Goal: Information Seeking & Learning: Learn about a topic

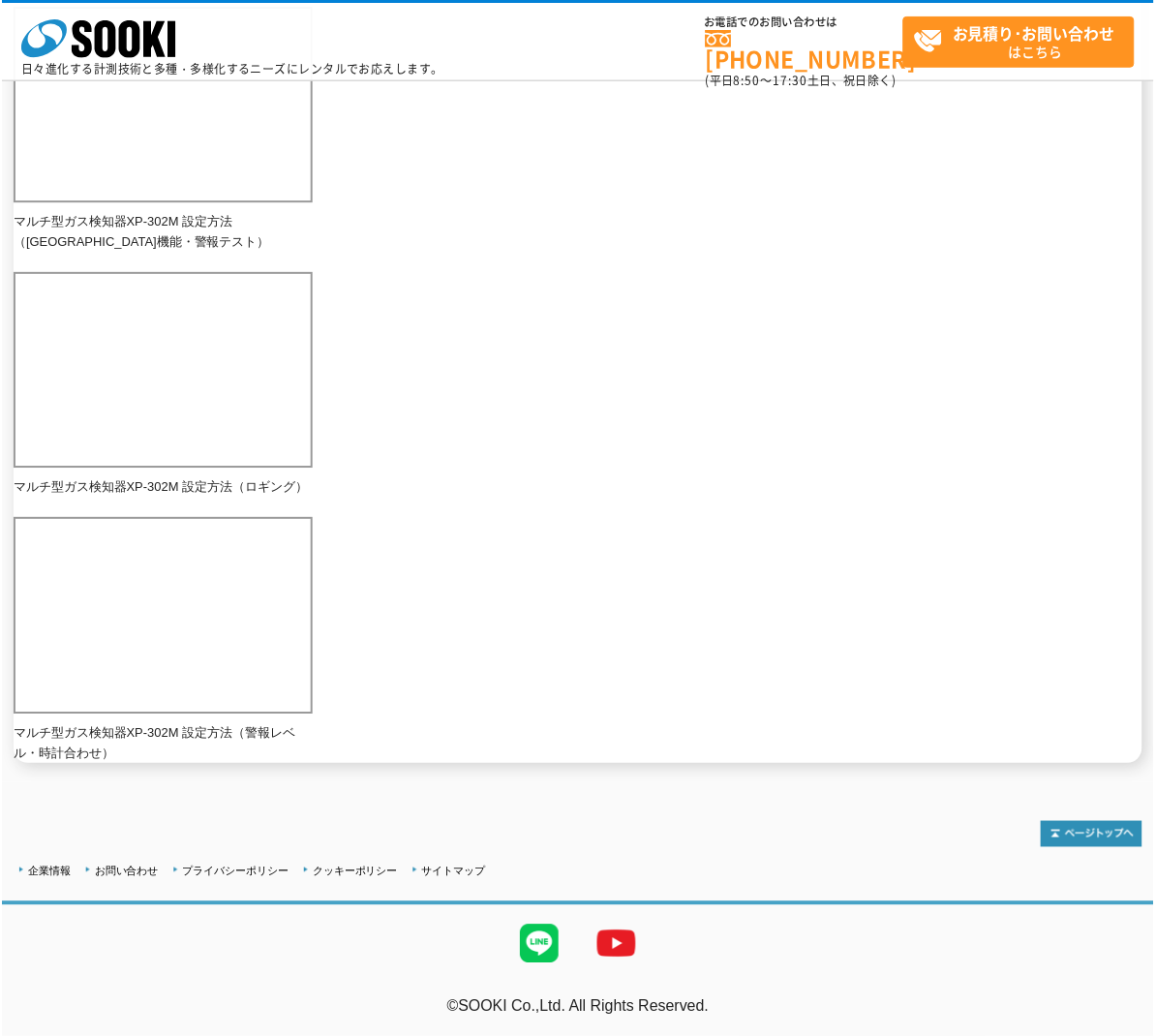
scroll to position [1159, 0]
drag, startPoint x: 390, startPoint y: 313, endPoint x: 310, endPoint y: 329, distance: 81.6
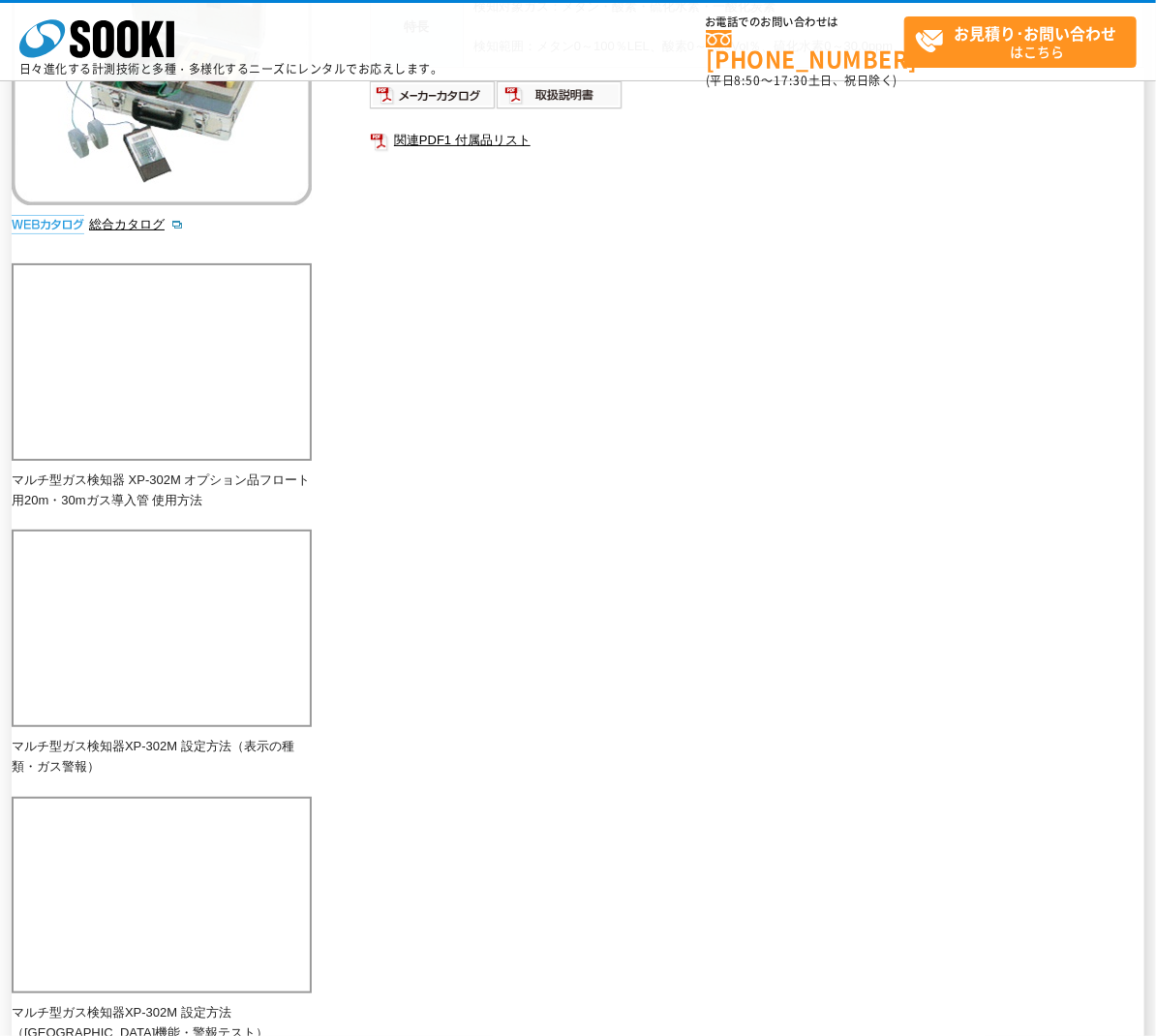
scroll to position [288, 0]
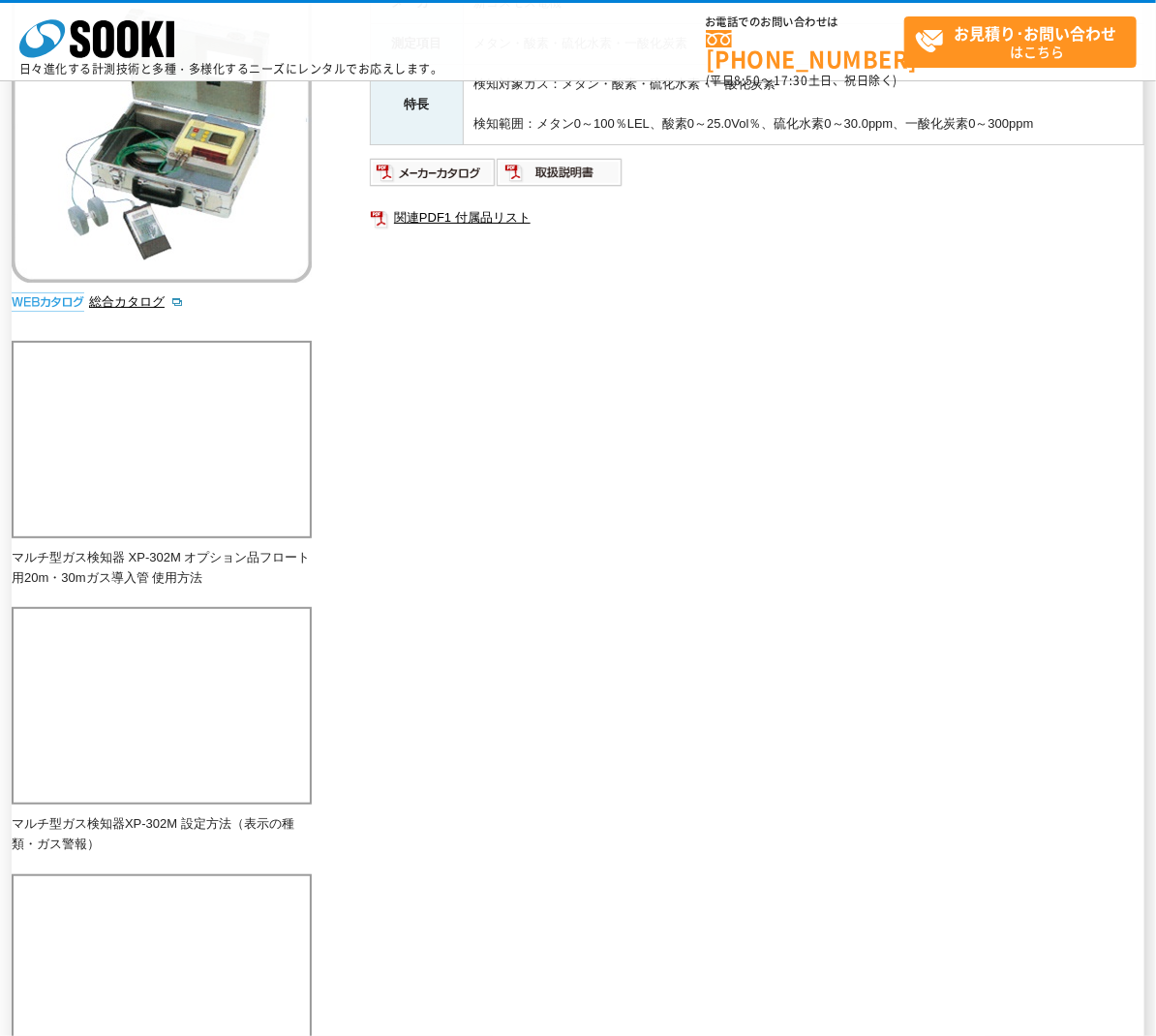
click at [559, 448] on div "地下工事やトンネル内での作業中に発生するメタン、硫化水素、一酸化炭素および酸素濃度を連続測定し、警報設定値になればブザーを鳴らします。 総合カタログ メーカー…" at bounding box center [578, 788] width 1133 height 1691
drag, startPoint x: 798, startPoint y: 327, endPoint x: 783, endPoint y: 330, distance: 15.3
click at [798, 326] on div "メーカー 新コスモス電機 測定項目 メタン・酸素・硫化水素・一酸化炭素 特長 検知対象ガス：メタン・酸素・硫化水素・一酸化炭素 検知範囲：メタン0～100％L…" at bounding box center [757, 190] width 775 height 417
click at [460, 331] on div "メーカー 新コスモス電機 測定項目 メタン・酸素・硫化水素・一酸化炭素 特長 検知対象ガス：メタン・酸素・硫化水素・一酸化炭素 検知範囲：メタン0～100％L…" at bounding box center [757, 190] width 775 height 417
click at [790, 314] on div "メーカー 新コスモス電機 測定項目 メタン・酸素・硫化水素・一酸化炭素 特長 検知対象ガス：メタン・酸素・硫化水素・一酸化炭素 検知範囲：メタン0～100％L…" at bounding box center [757, 190] width 775 height 417
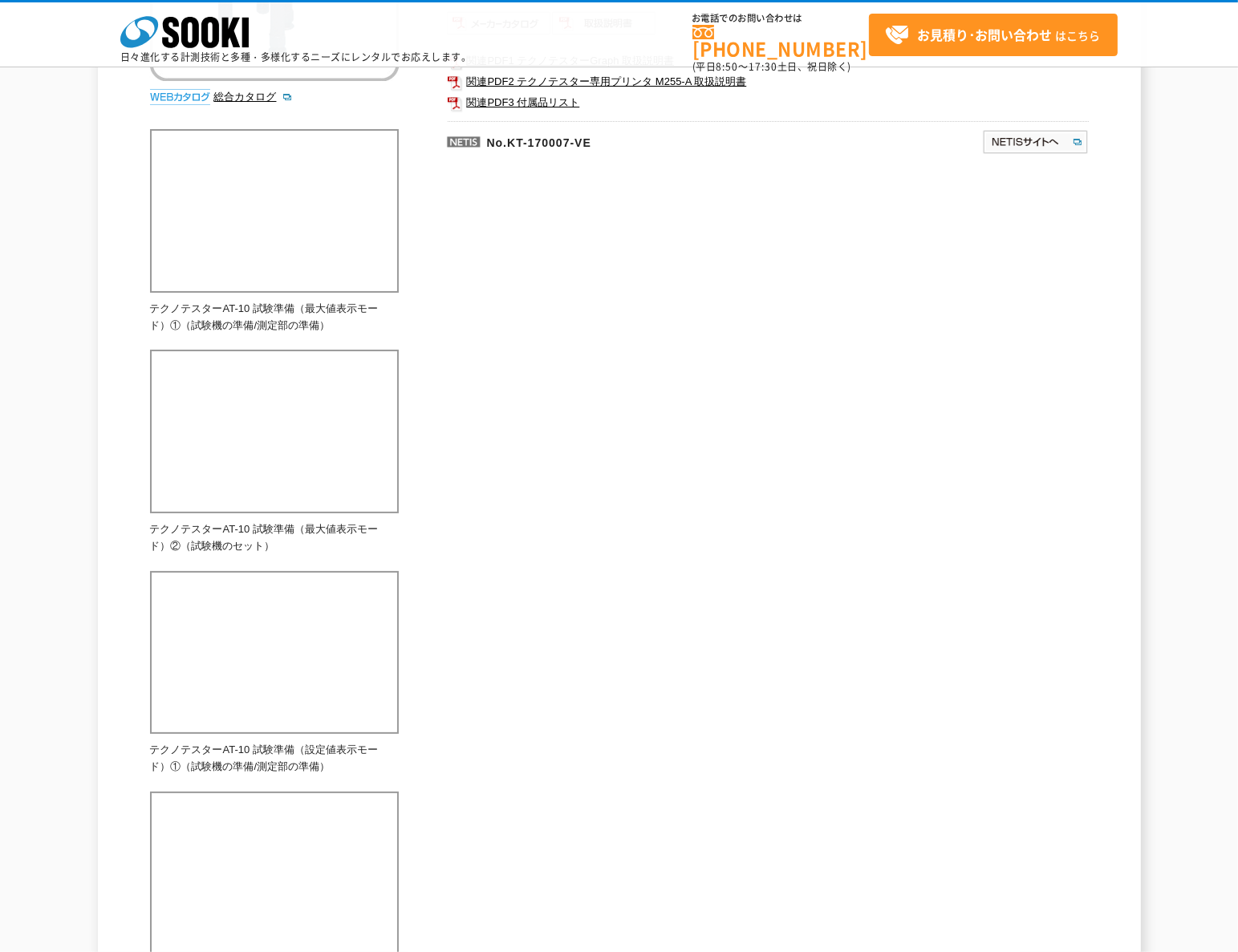
scroll to position [401, 0]
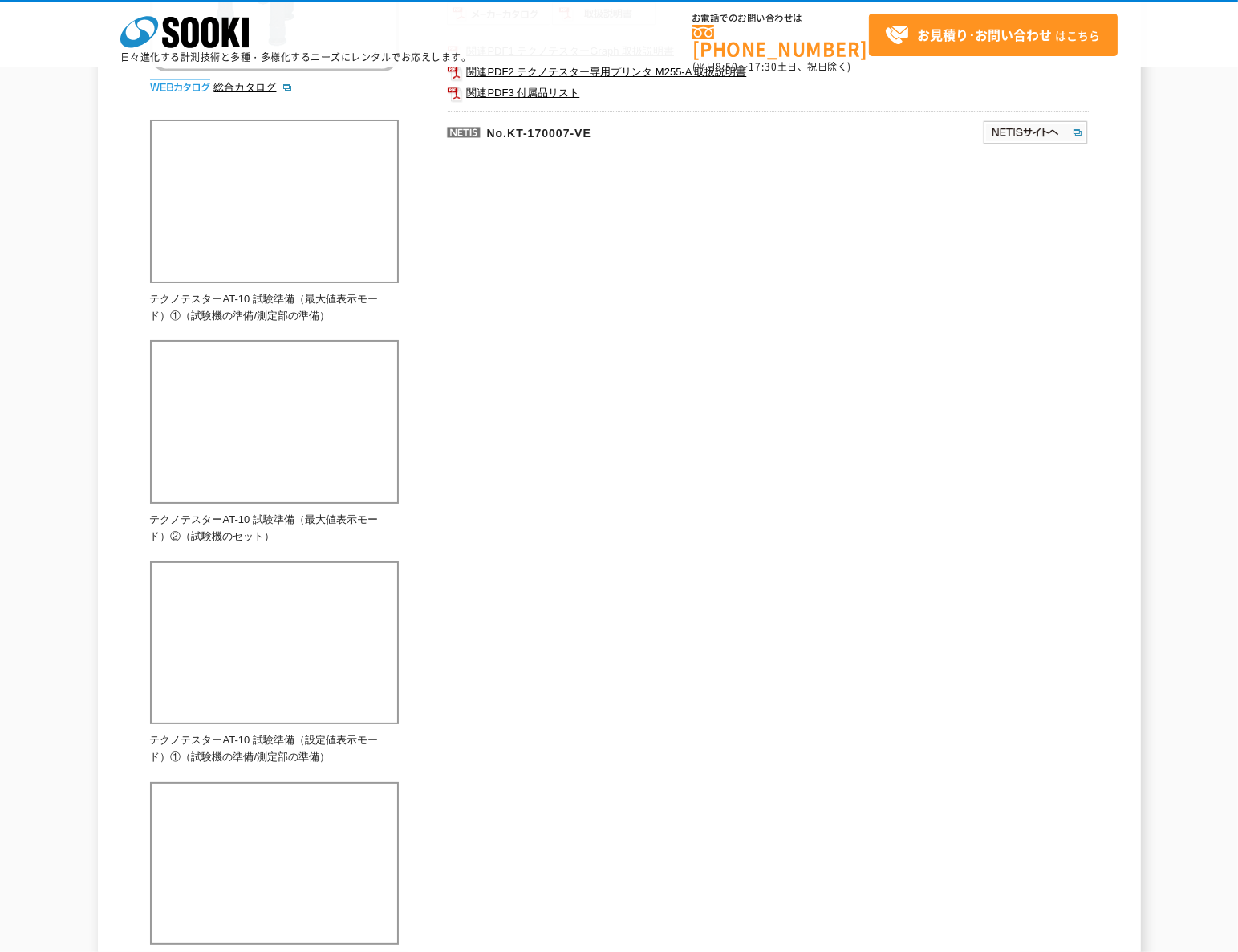
drag, startPoint x: 699, startPoint y: 61, endPoint x: 613, endPoint y: 211, distance: 172.9
click at [613, 211] on div "施工されたアンカーボルトが必要な性能を満たしているかどうか引[PERSON_NAME]を掛けて確認する試験機です。荷重と変位を同時に測定できます。 総合カタロ…" at bounding box center [619, 507] width 939 height 1434
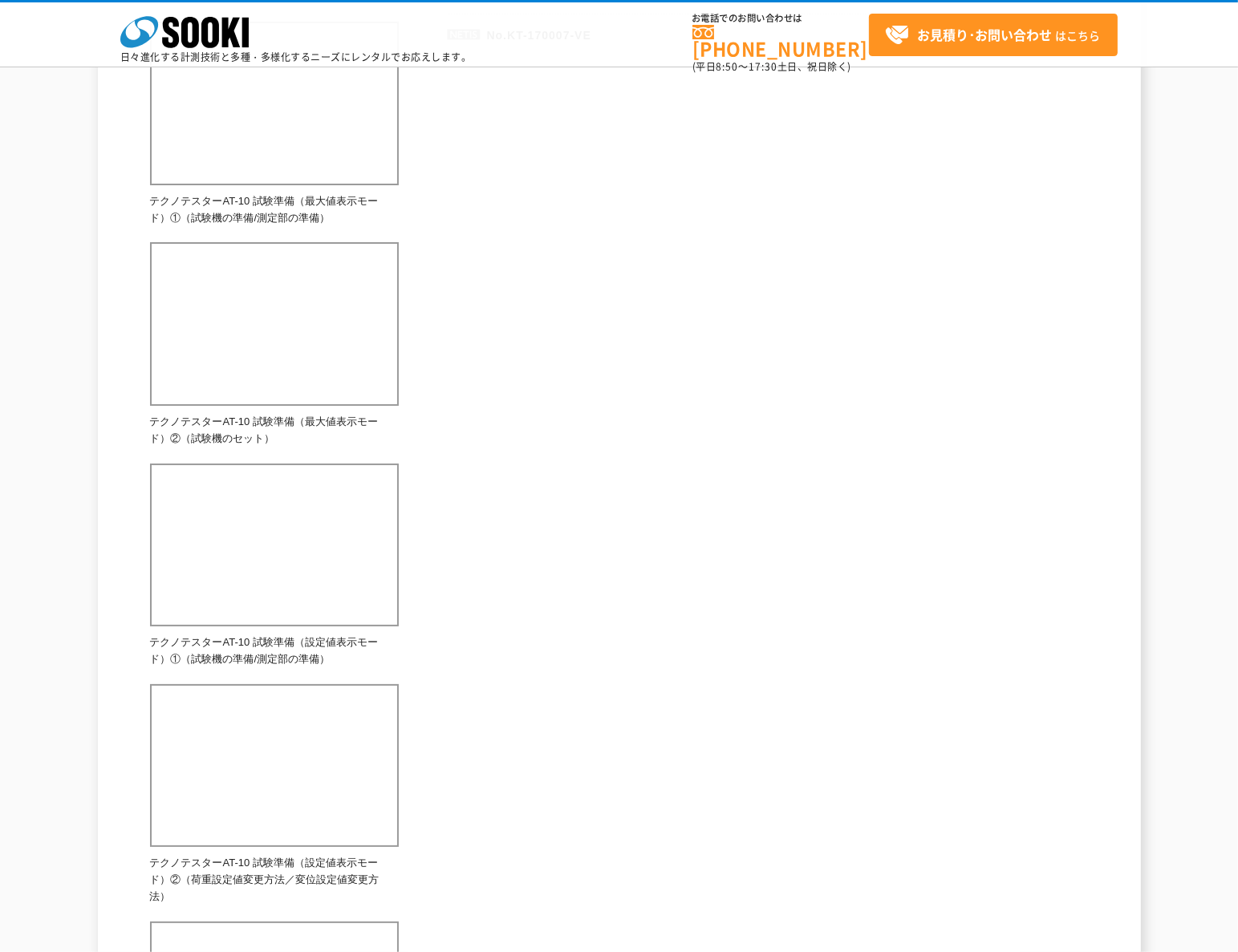
scroll to position [722, 0]
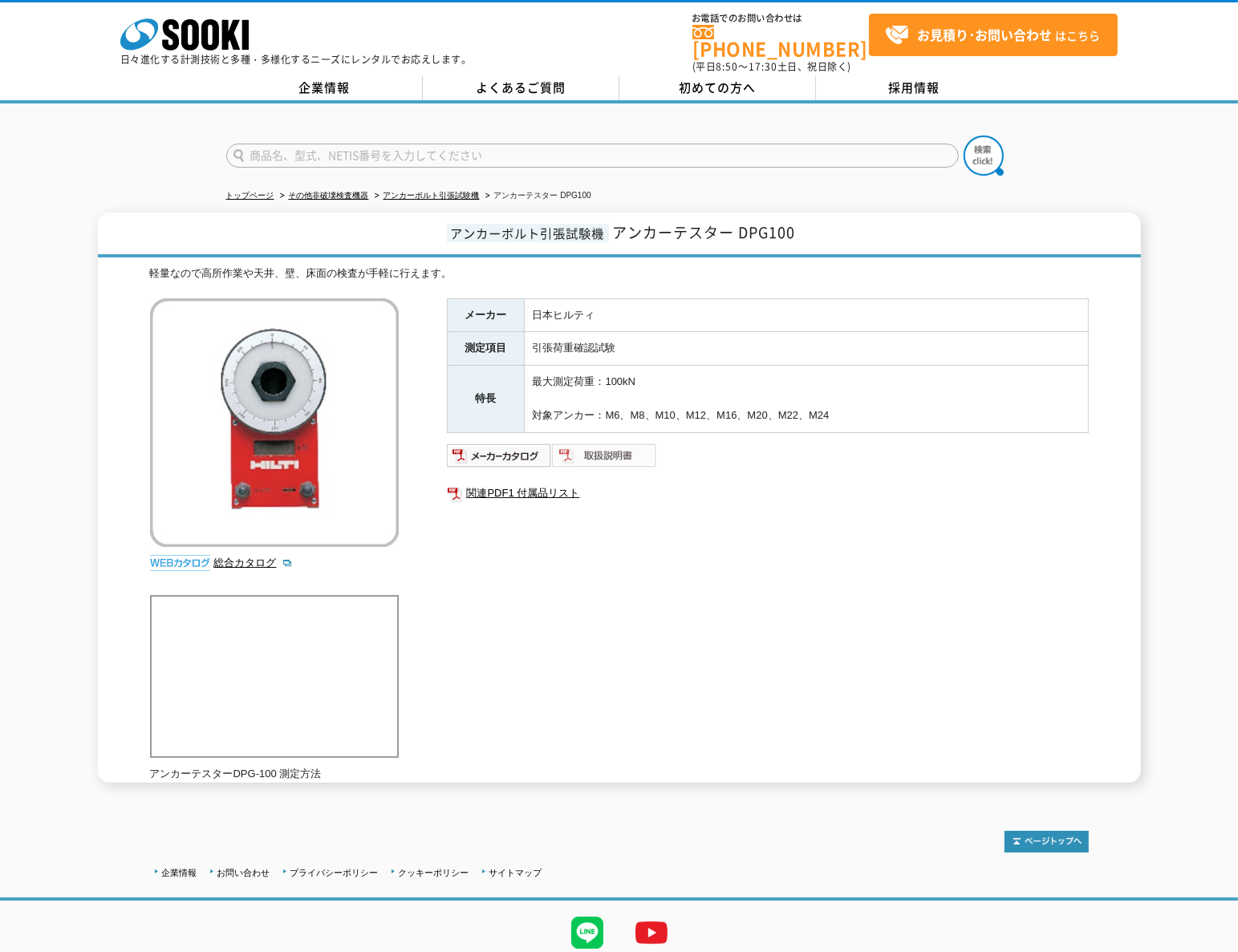
click at [617, 443] on img at bounding box center [604, 455] width 105 height 25
click at [502, 483] on link "関連PDF1 付属品リスト" at bounding box center [767, 494] width 642 height 21
click at [365, 147] on input "text" at bounding box center [592, 156] width 732 height 24
type input "swt900"
click at [963, 135] on button at bounding box center [983, 155] width 40 height 40
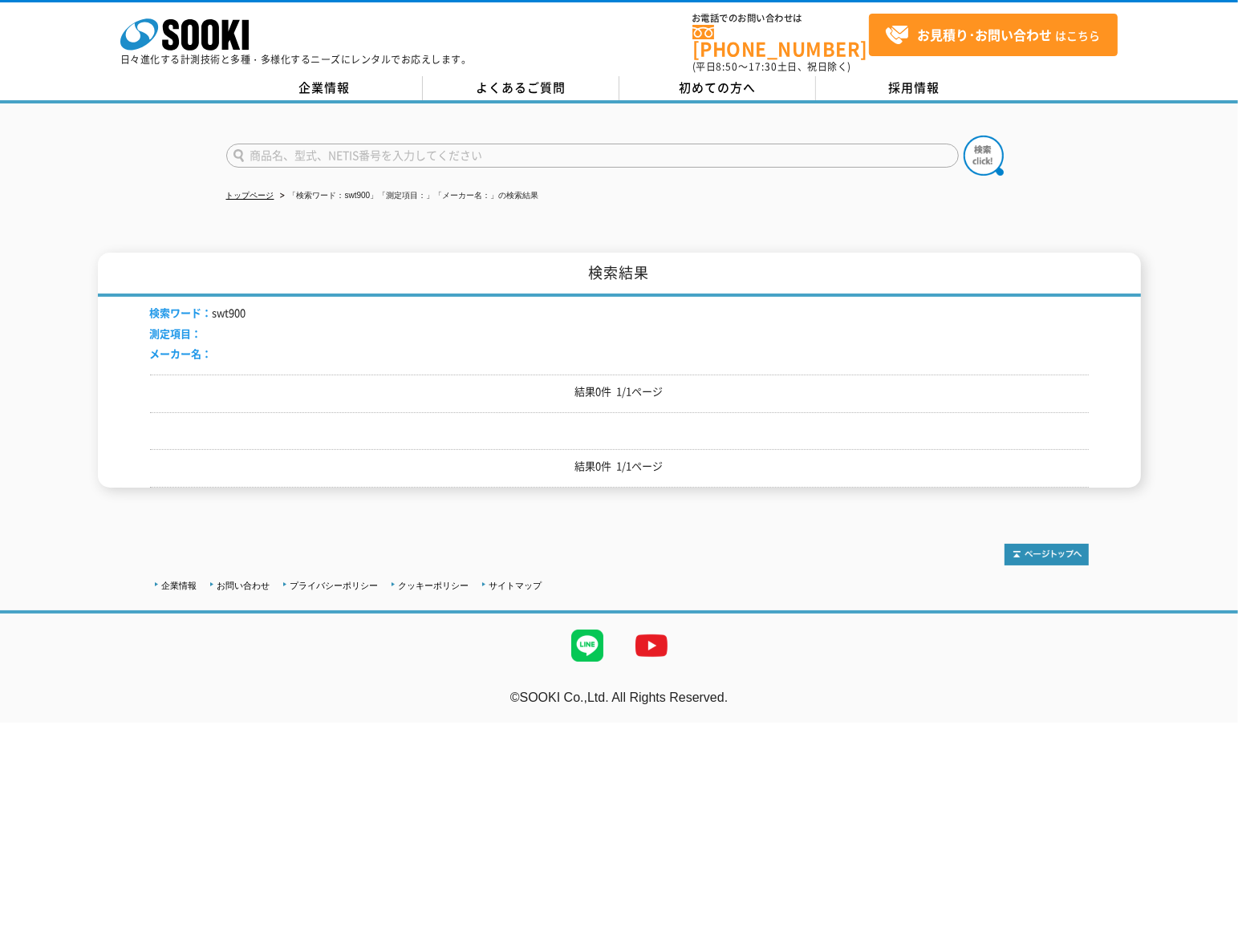
drag, startPoint x: 218, startPoint y: 321, endPoint x: 231, endPoint y: 323, distance: 13.2
click at [219, 325] on li "測定項目：" at bounding box center [198, 334] width 96 height 17
click at [356, 156] on input "text" at bounding box center [592, 156] width 732 height 24
type input "末"
type input "膜厚系"
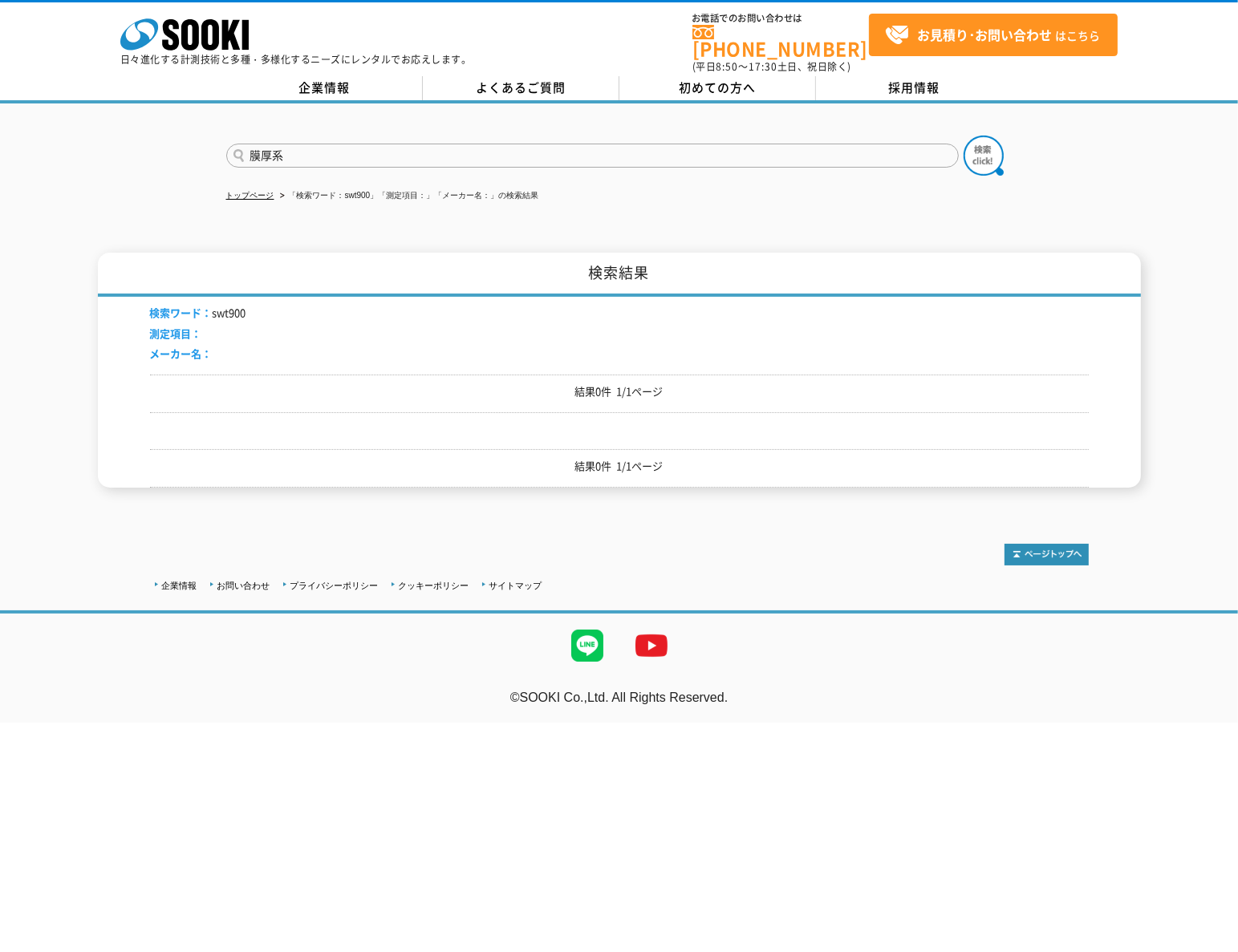
click at [963, 135] on button at bounding box center [983, 155] width 40 height 40
click at [259, 191] on link "トップページ" at bounding box center [250, 195] width 48 height 9
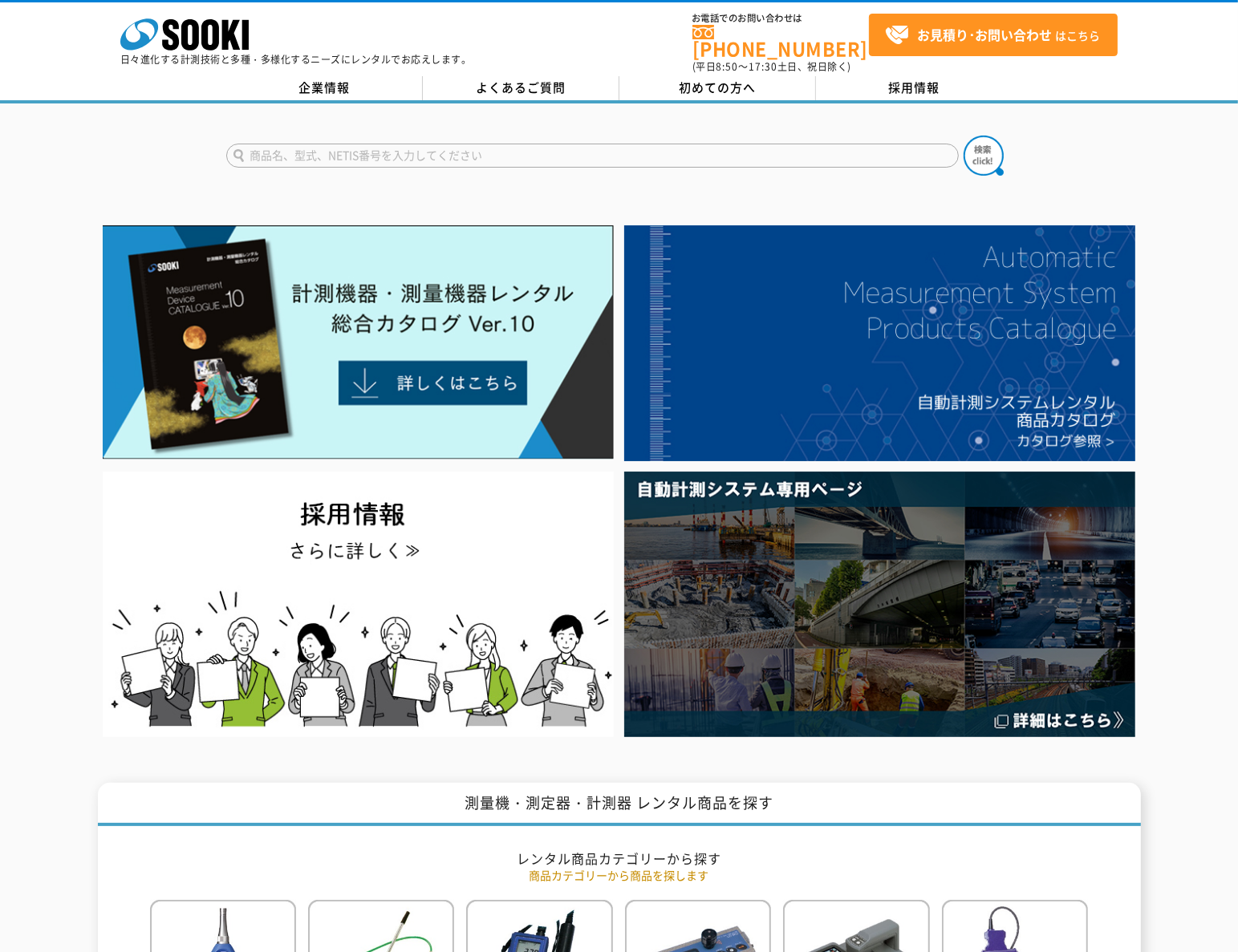
drag, startPoint x: 387, startPoint y: 137, endPoint x: 396, endPoint y: 134, distance: 9.5
click at [387, 144] on input "text" at bounding box center [592, 156] width 732 height 24
type input "膜厚"
click at [963, 135] on button at bounding box center [983, 155] width 40 height 40
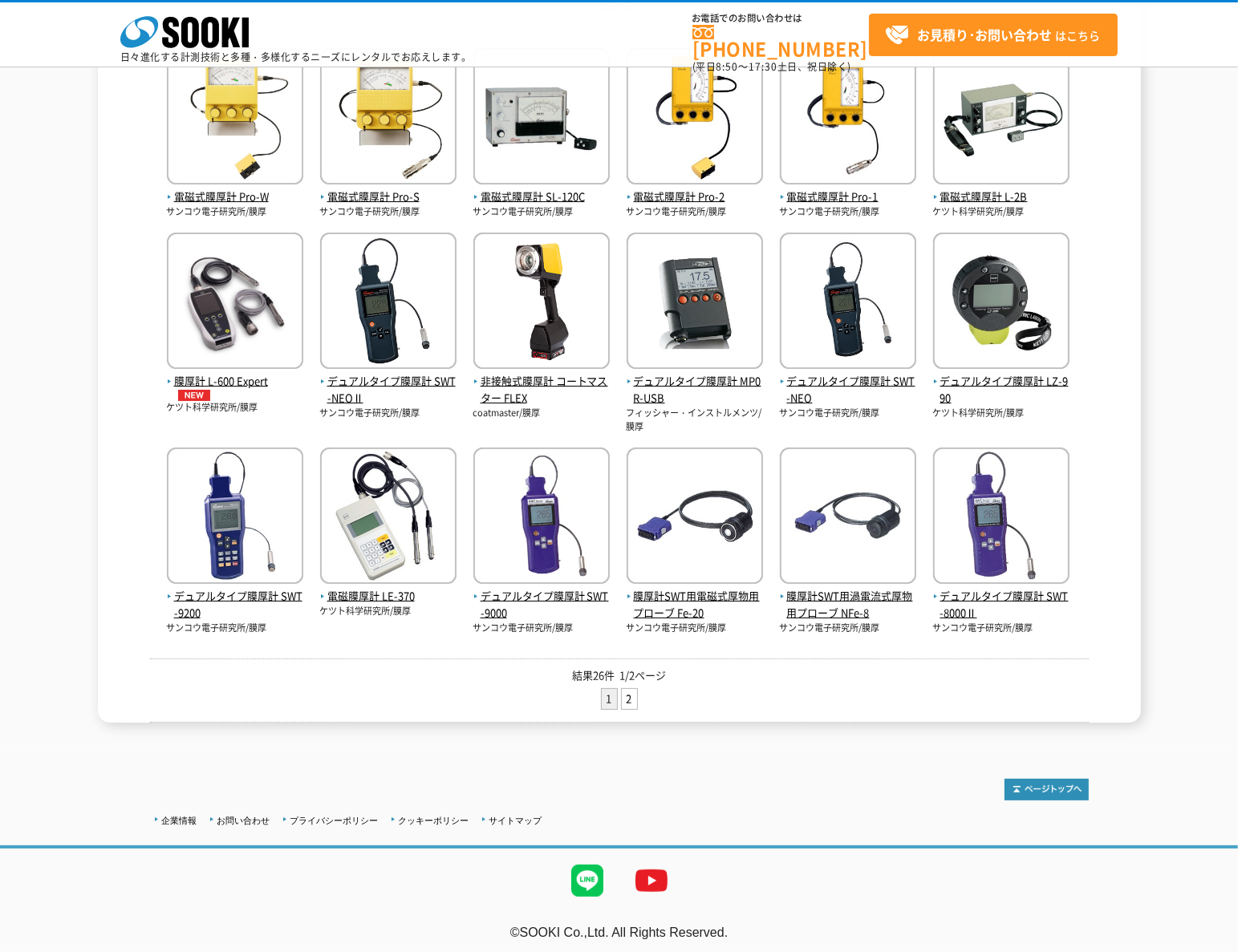
scroll to position [348, 0]
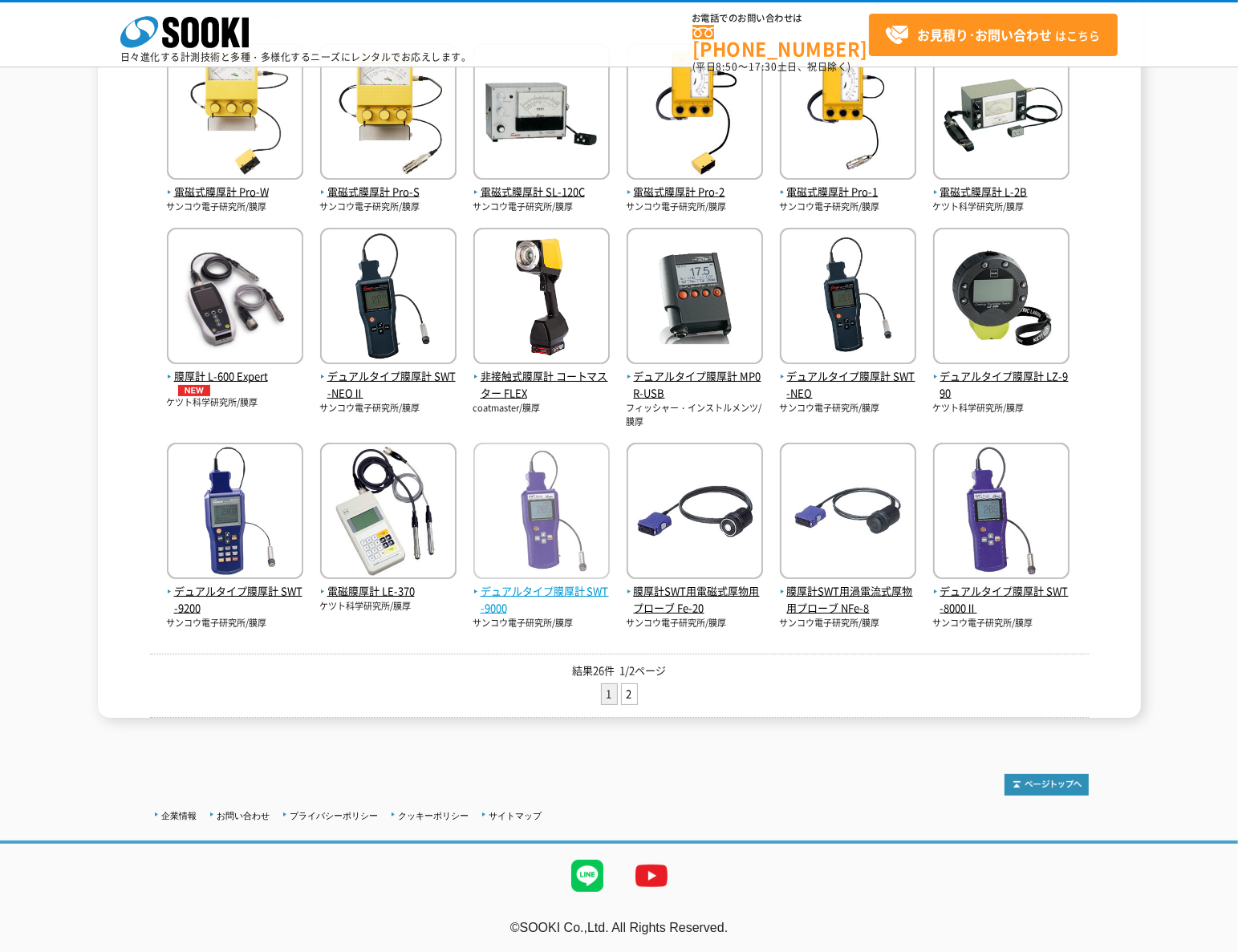
click at [517, 596] on span "デュアルタイプ膜厚計 SWT-9000" at bounding box center [541, 600] width 136 height 33
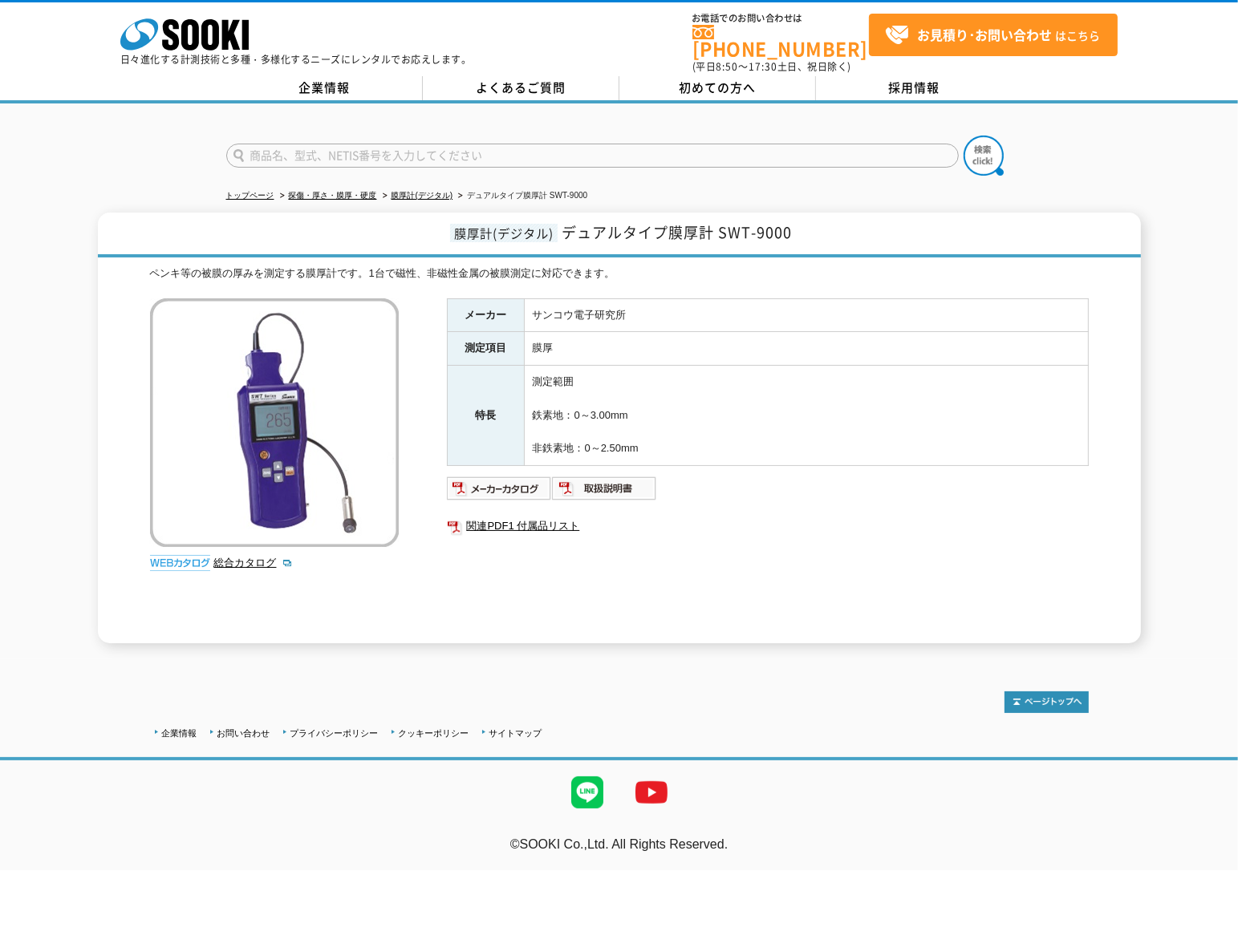
drag, startPoint x: 717, startPoint y: 411, endPoint x: 749, endPoint y: 387, distance: 40.0
click at [718, 410] on td "測定範囲 鉄素地：0～3.00mm 非鉄素地：0～2.50mm" at bounding box center [805, 415] width 564 height 100
